Goal: Ask a question

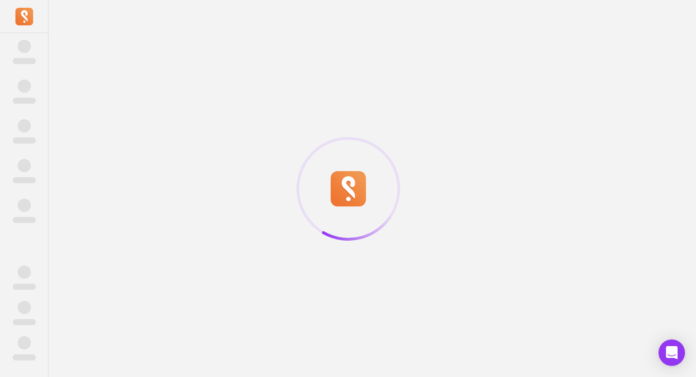
click at [179, 199] on div at bounding box center [348, 188] width 696 height 377
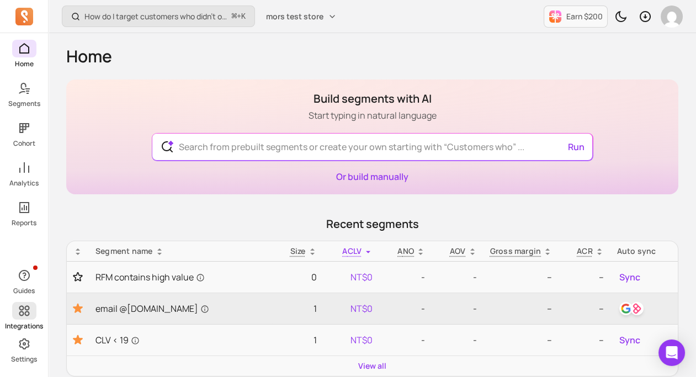
click at [23, 307] on icon at bounding box center [24, 311] width 10 height 10
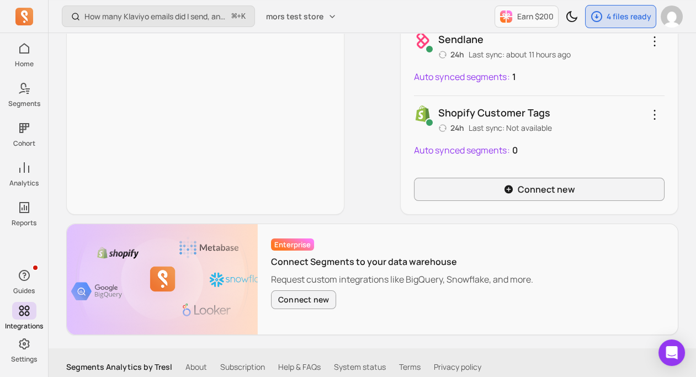
scroll to position [490, 0]
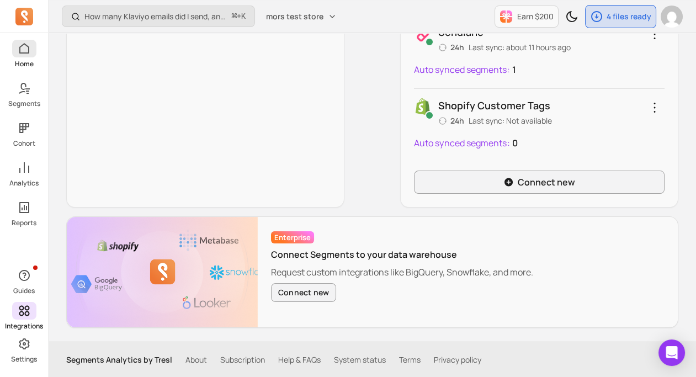
click at [29, 56] on span at bounding box center [24, 49] width 24 height 18
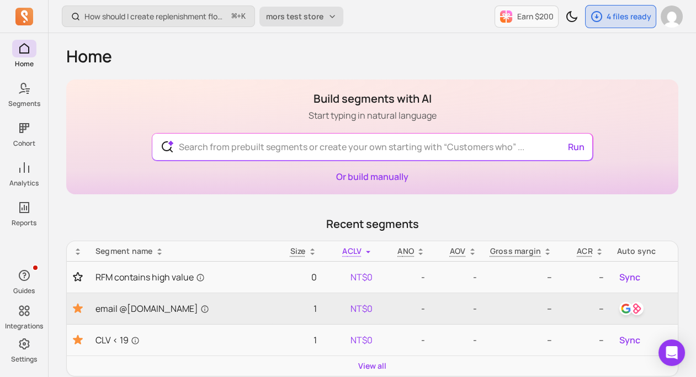
click at [301, 18] on span "mors test store" at bounding box center [294, 16] width 57 height 11
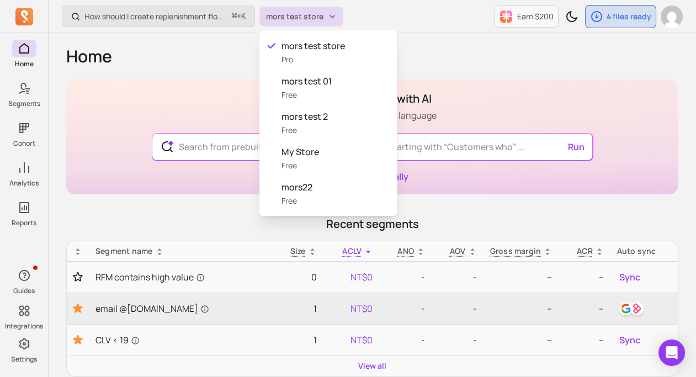
click at [486, 55] on div "How should I create replenishment flows? ⌘ + K mors test store Earn $200 4 file…" at bounding box center [372, 378] width 647 height 757
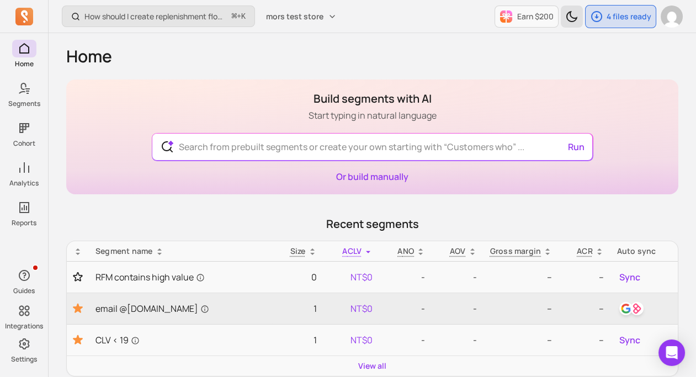
click at [576, 14] on icon "Toggle dark mode" at bounding box center [571, 16] width 13 height 13
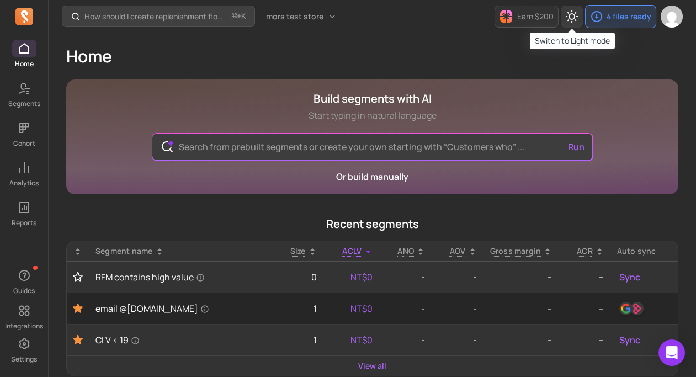
click at [576, 14] on icon "Toggle dark mode" at bounding box center [571, 16] width 13 height 13
